Goal: Information Seeking & Learning: Learn about a topic

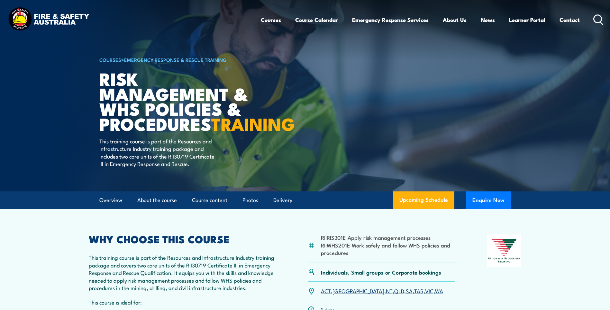
click at [46, 17] on img at bounding box center [48, 20] width 84 height 28
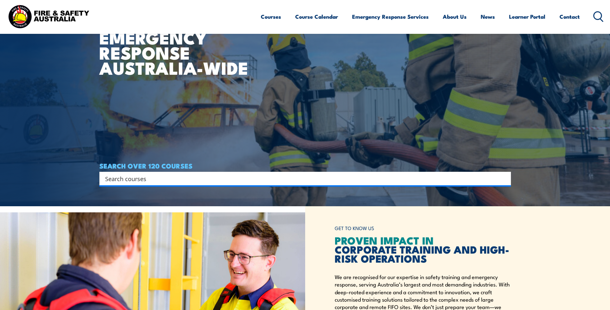
scroll to position [193, 0]
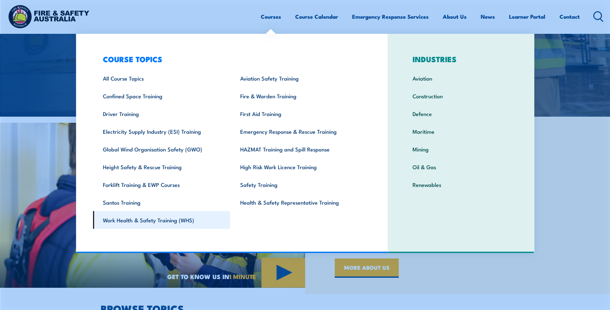
click at [171, 224] on link "Work Health & Safety Training (WHS)" at bounding box center [161, 220] width 137 height 18
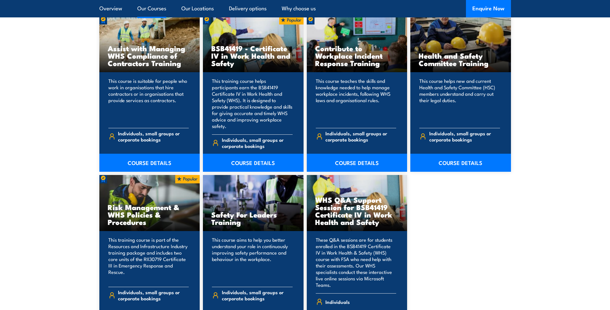
scroll to position [547, 0]
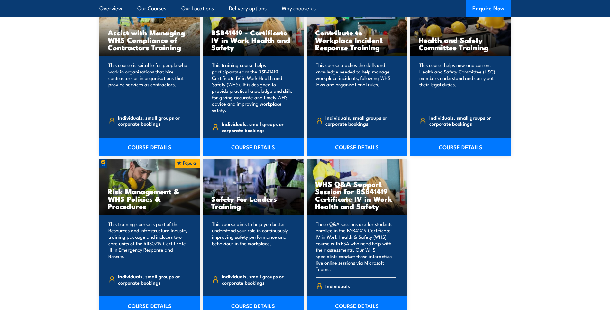
click at [243, 138] on link "COURSE DETAILS" at bounding box center [253, 147] width 101 height 18
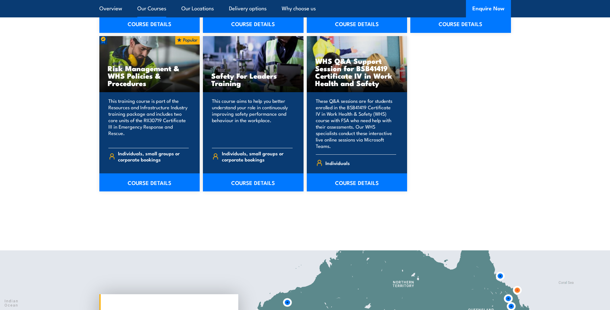
scroll to position [676, 0]
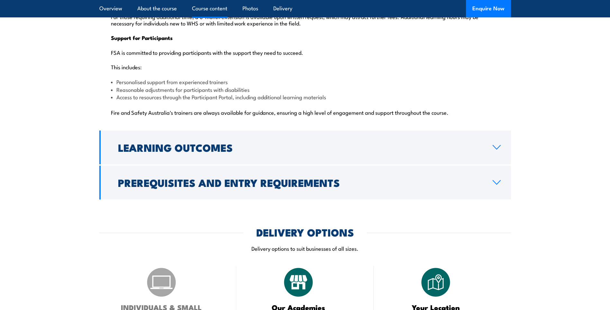
scroll to position [1659, 0]
